Goal: Task Accomplishment & Management: Use online tool/utility

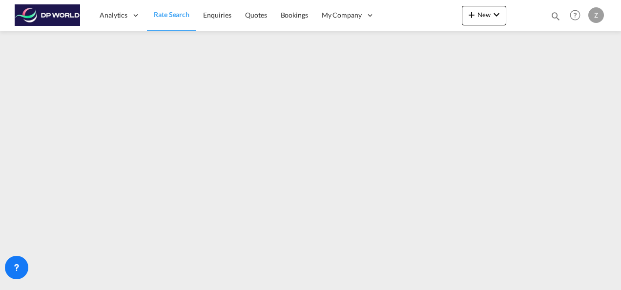
click at [171, 14] on span "Rate Search" at bounding box center [172, 14] width 36 height 8
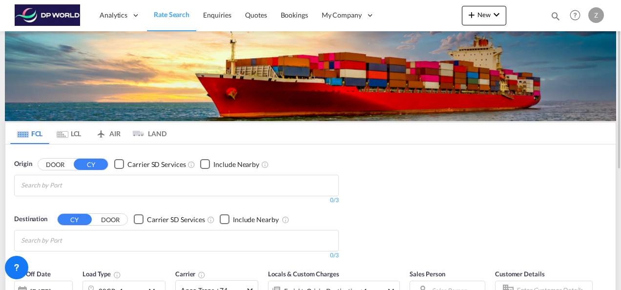
click at [128, 188] on md-chips at bounding box center [177, 185] width 324 height 21
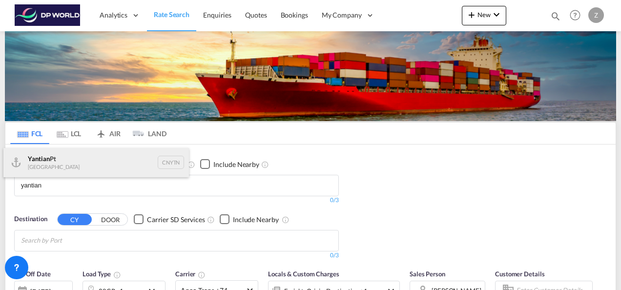
type input "yantian"
click at [48, 163] on div "Yantian Pt China CNYTN" at bounding box center [96, 162] width 186 height 29
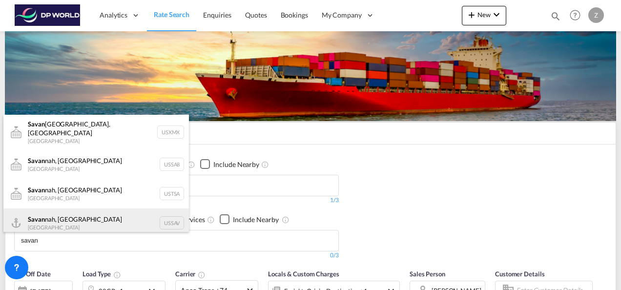
type input "savan"
click at [73, 210] on div "Savan nah, [GEOGRAPHIC_DATA] [GEOGRAPHIC_DATA] USSAV" at bounding box center [96, 223] width 186 height 29
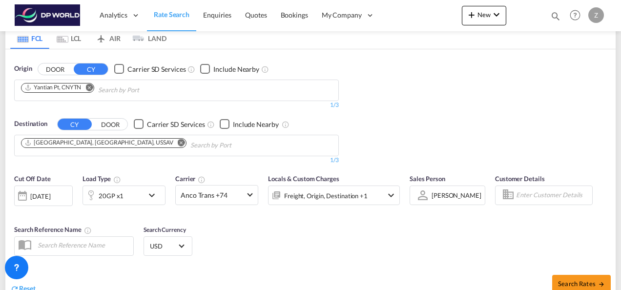
scroll to position [99, 0]
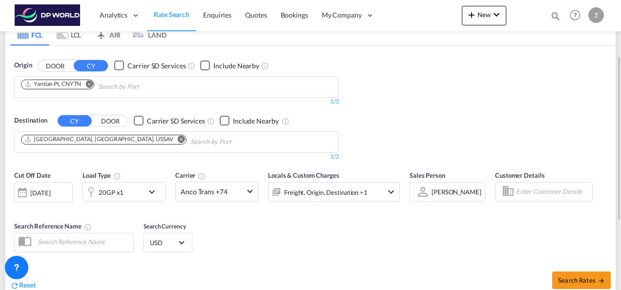
click at [153, 190] on md-icon "icon-chevron-down" at bounding box center [154, 192] width 17 height 12
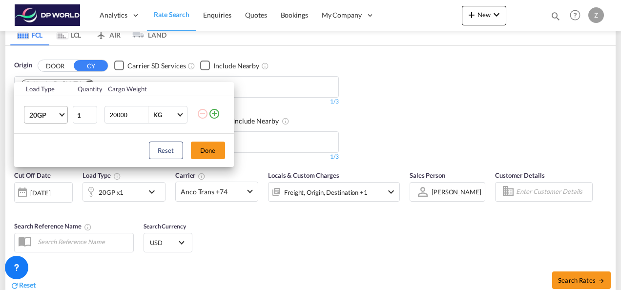
click at [56, 112] on span "20GP" at bounding box center [43, 115] width 28 height 10
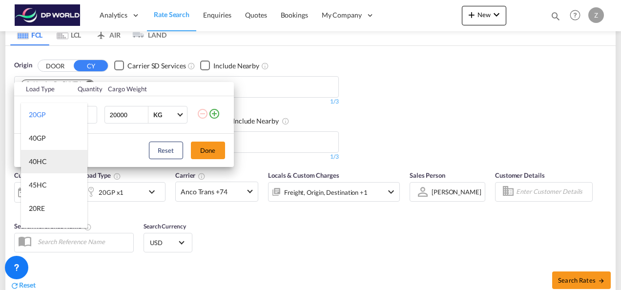
click at [53, 156] on md-option "40HC" at bounding box center [54, 161] width 66 height 23
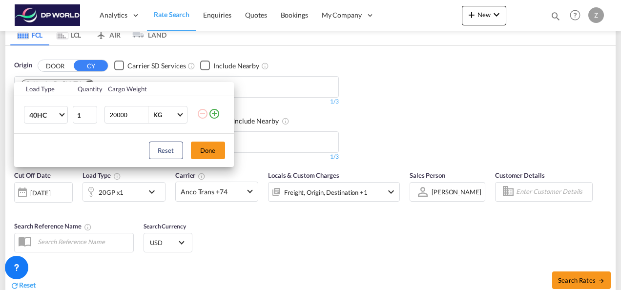
click at [343, 241] on div "Load Type Quantity Cargo Weight 40HC 1 20000 KG KG Load type addition is restri…" at bounding box center [310, 145] width 621 height 290
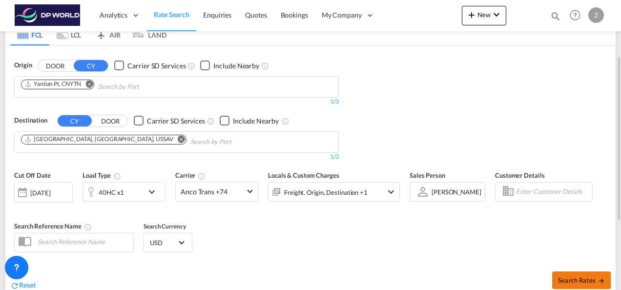
click at [567, 282] on span "Search Rates" at bounding box center [581, 280] width 47 height 8
type input "CNYTN to USSAV / [DATE]"
